Goal: Navigation & Orientation: Understand site structure

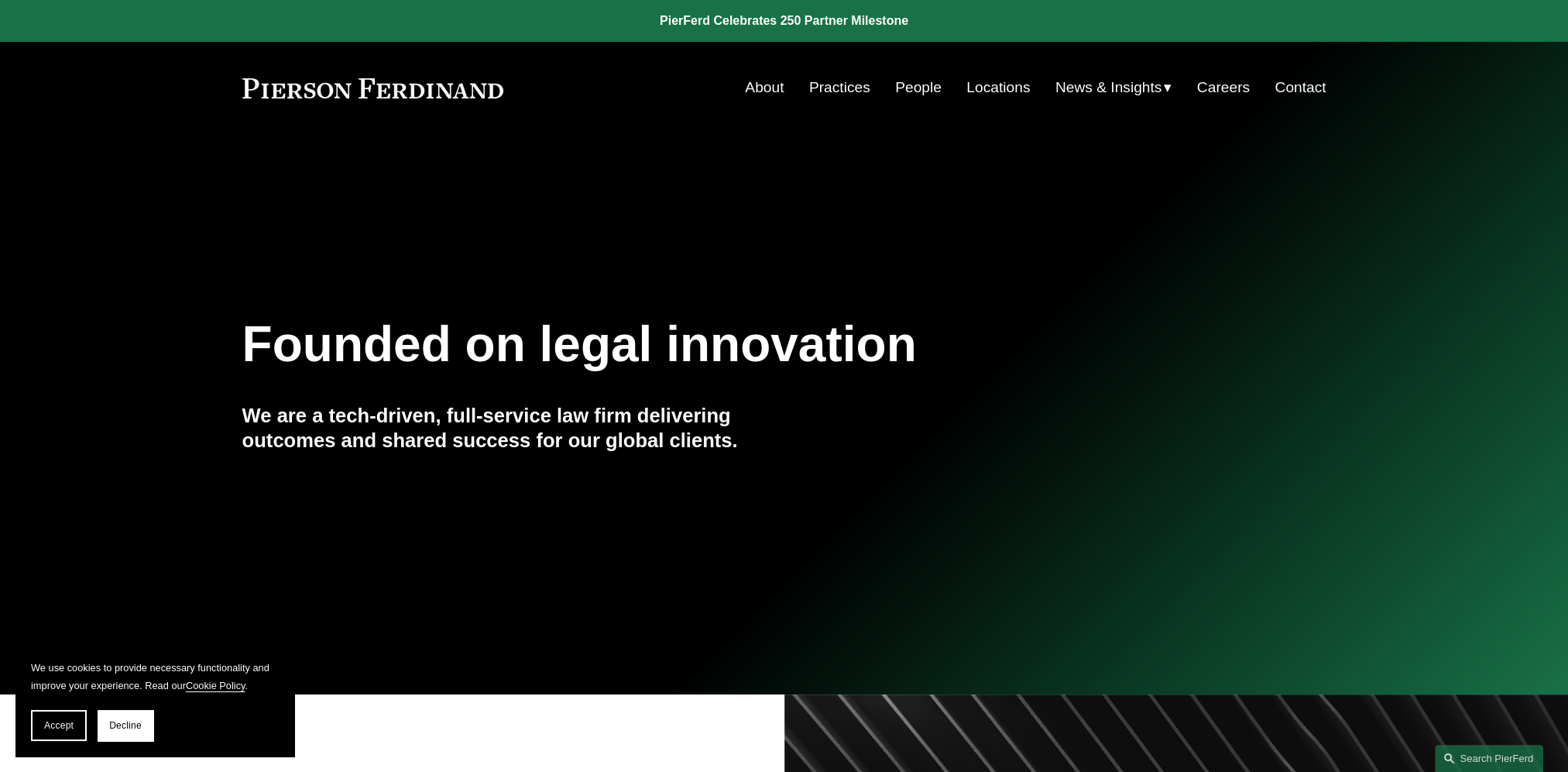
click at [917, 85] on link "People" at bounding box center [918, 87] width 47 height 29
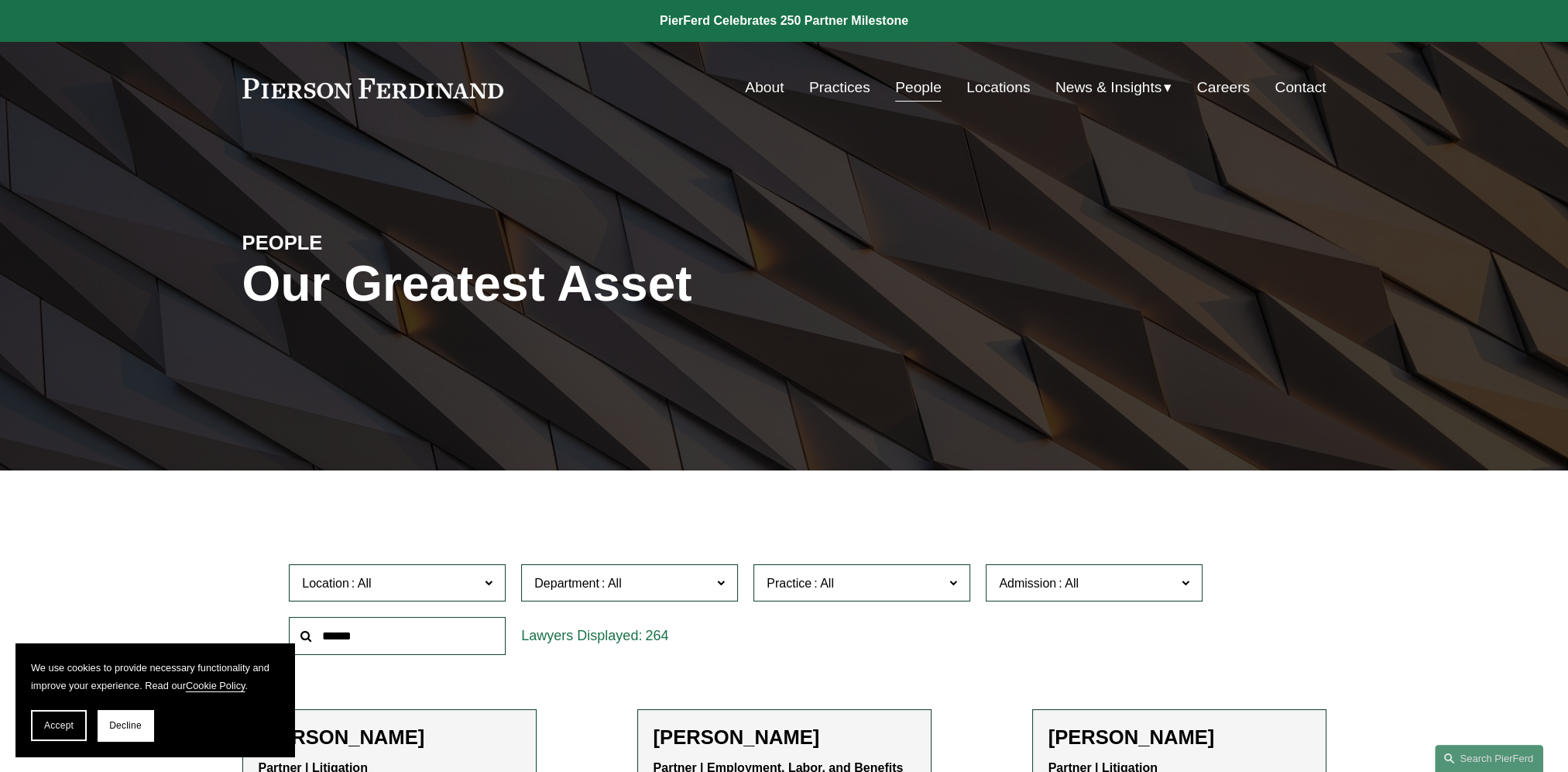
click at [746, 87] on link "About" at bounding box center [764, 87] width 39 height 29
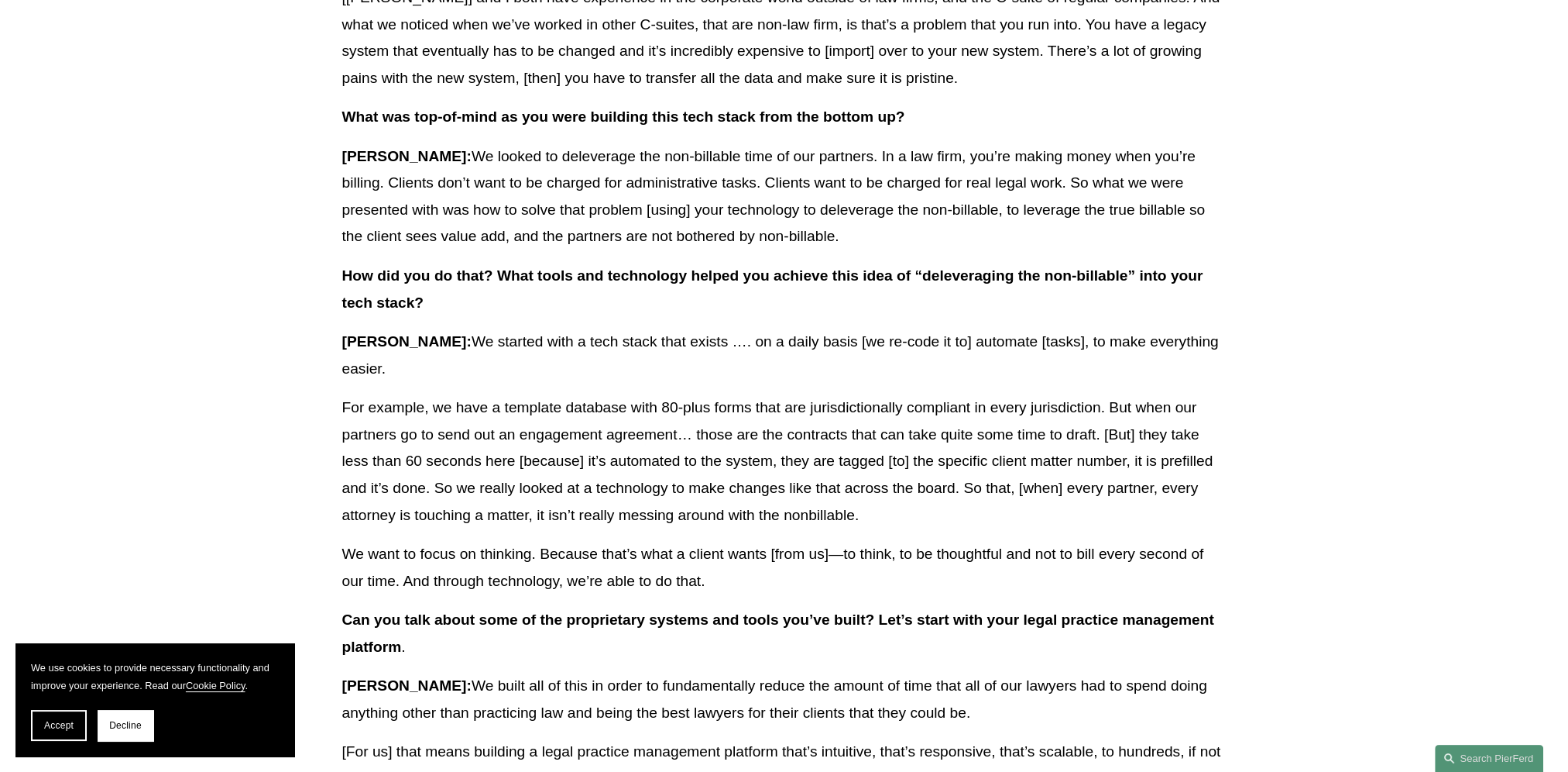
scroll to position [1394, 0]
